Goal: Task Accomplishment & Management: Manage account settings

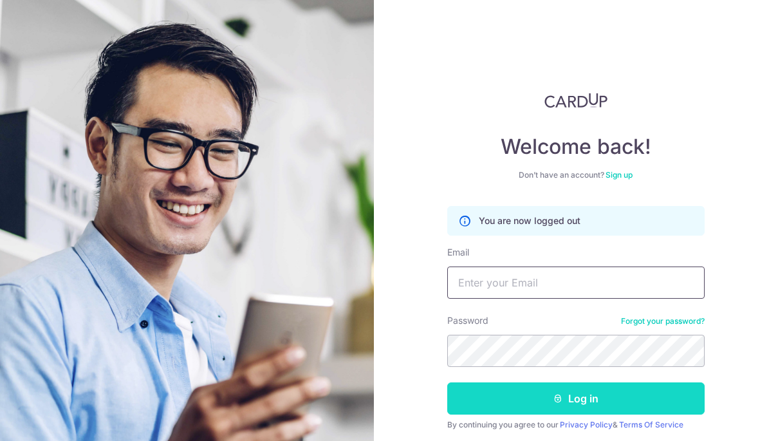
type input "[EMAIL_ADDRESS][DOMAIN_NAME]"
click at [606, 407] on button "Log in" at bounding box center [575, 398] width 257 height 32
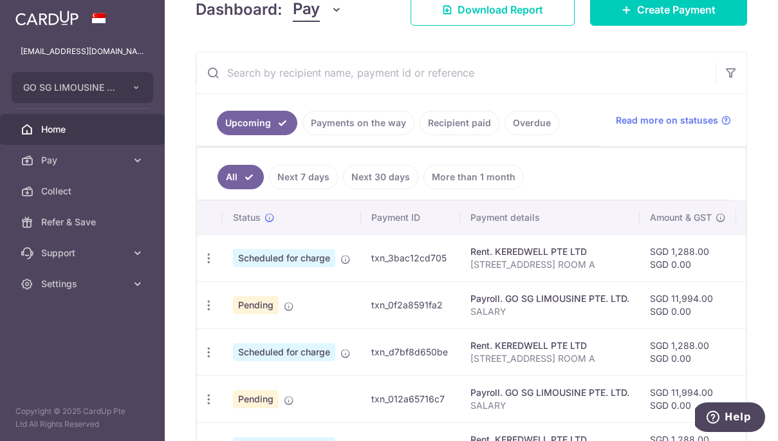
click at [306, 178] on link "Next 7 days" at bounding box center [303, 177] width 69 height 24
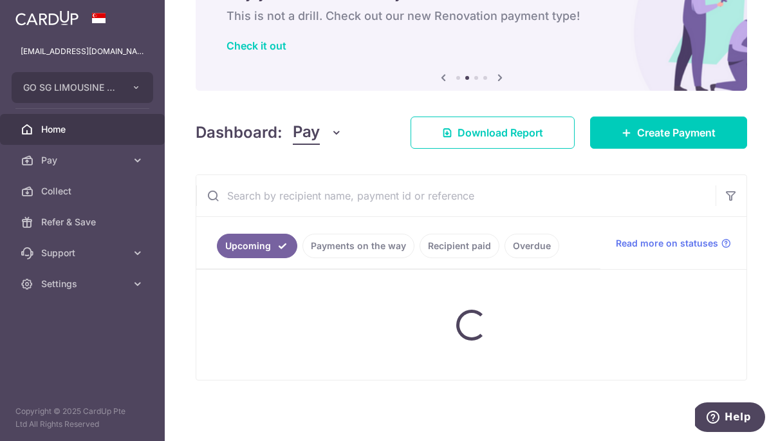
scroll to position [188, 0]
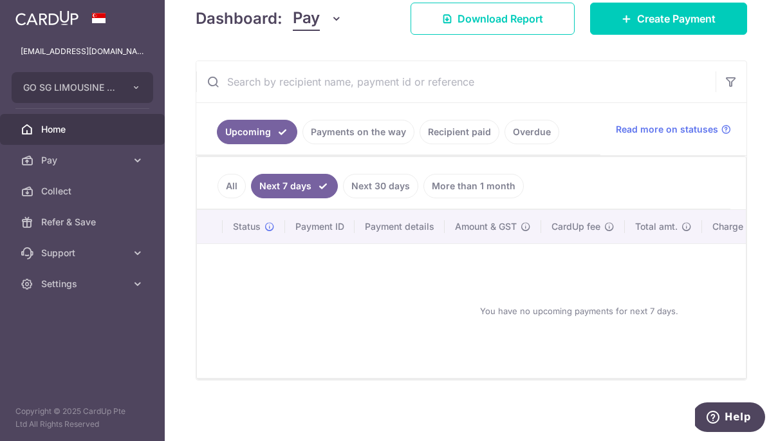
click at [350, 134] on link "Payments on the way" at bounding box center [358, 132] width 112 height 24
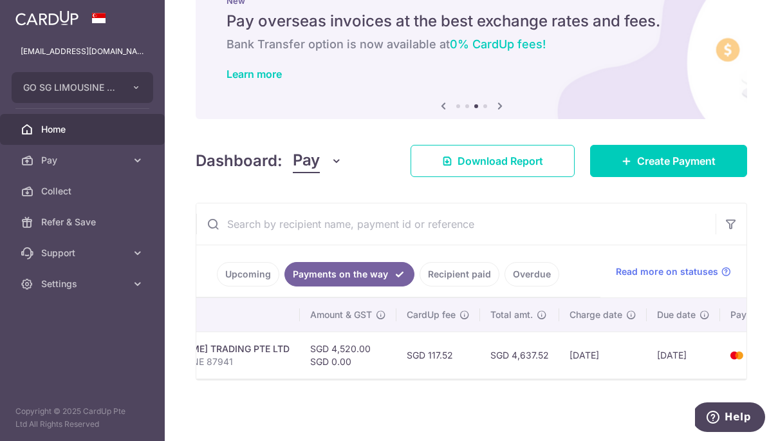
scroll to position [0, 0]
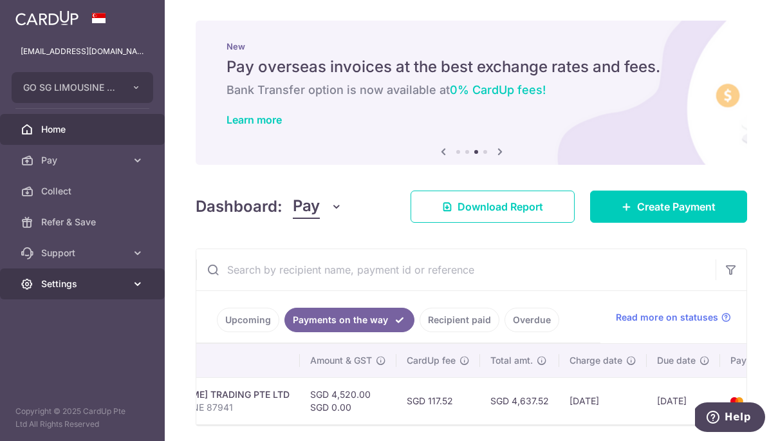
click at [133, 280] on icon at bounding box center [137, 283] width 13 height 13
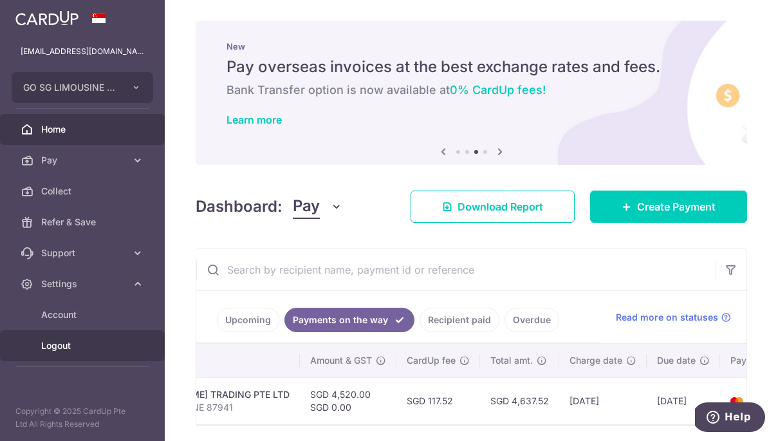
click at [65, 347] on span "Logout" at bounding box center [83, 345] width 85 height 13
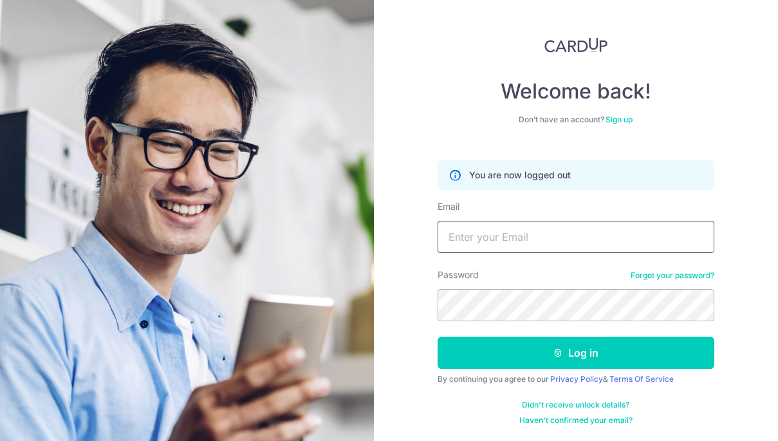
scroll to position [8, 0]
